Goal: Task Accomplishment & Management: Complete application form

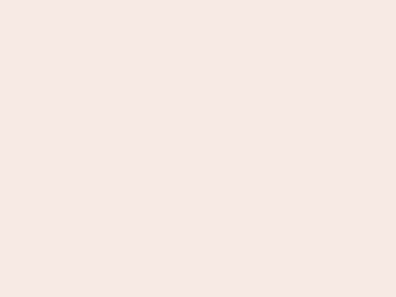
click at [198, 148] on nb-app "Almost there Thank you for registering for Newbook. Your account is under revie…" at bounding box center [198, 148] width 396 height 297
click at [198, 0] on nb-app "Almost there Thank you for registering for Newbook. Your account is under revie…" at bounding box center [198, 148] width 396 height 297
click at [211, 0] on nb-app "Almost there Thank you for registering for Newbook. Your account is under revie…" at bounding box center [198, 148] width 396 height 297
click at [198, 148] on nb-app "Almost there Thank you for registering for Newbook. Your account is under revie…" at bounding box center [198, 148] width 396 height 297
click at [198, 0] on nb-app "Almost there Thank you for registering for Newbook. Your account is under revie…" at bounding box center [198, 148] width 396 height 297
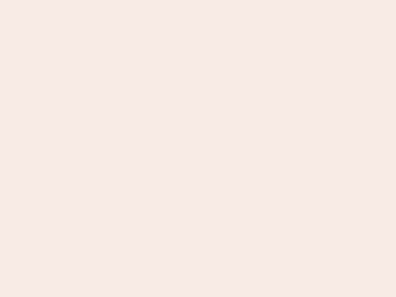
click at [138, 0] on nb-app "Almost there Thank you for registering for Newbook. Your account is under revie…" at bounding box center [198, 148] width 396 height 297
click at [198, 148] on nb-app "Almost there Thank you for registering for Newbook. Your account is under revie…" at bounding box center [198, 148] width 396 height 297
click at [198, 0] on nb-app "Almost there Thank you for registering for Newbook. Your account is under revie…" at bounding box center [198, 148] width 396 height 297
click at [138, 0] on nb-app "Almost there Thank you for registering for Newbook. Your account is under revie…" at bounding box center [198, 148] width 396 height 297
click at [198, 148] on nb-app "Almost there Thank you for registering for Newbook. Your account is under revie…" at bounding box center [198, 148] width 396 height 297
